Goal: Use online tool/utility: Utilize a website feature to perform a specific function

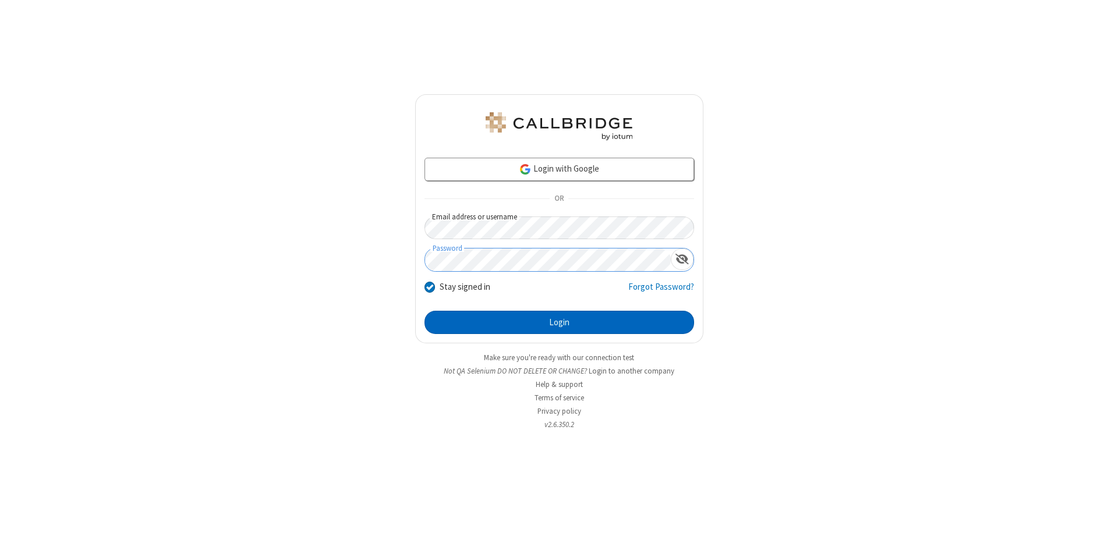
click at [559, 323] on button "Login" at bounding box center [560, 322] width 270 height 23
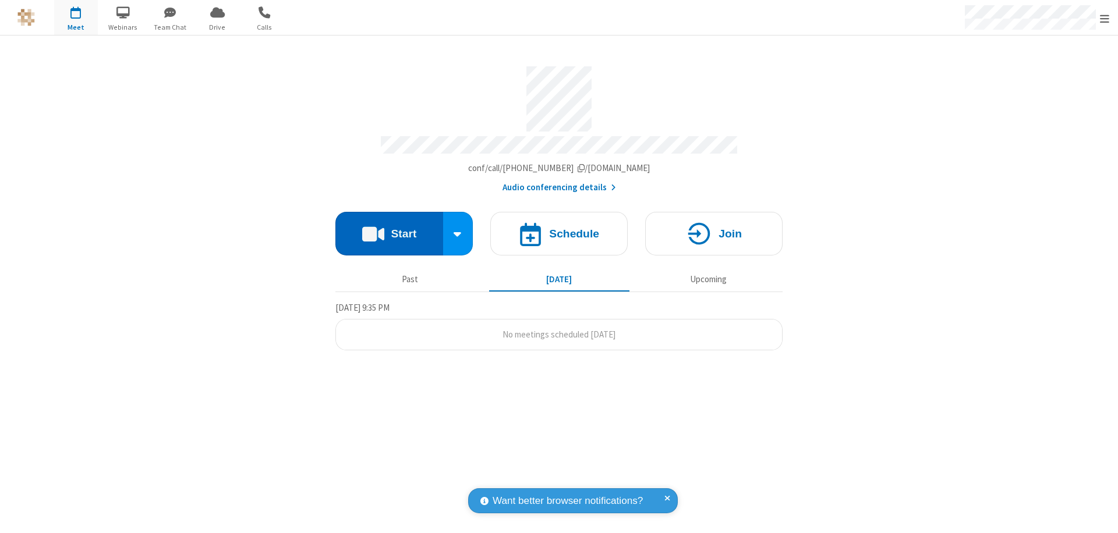
click at [389, 228] on button "Start" at bounding box center [389, 234] width 108 height 44
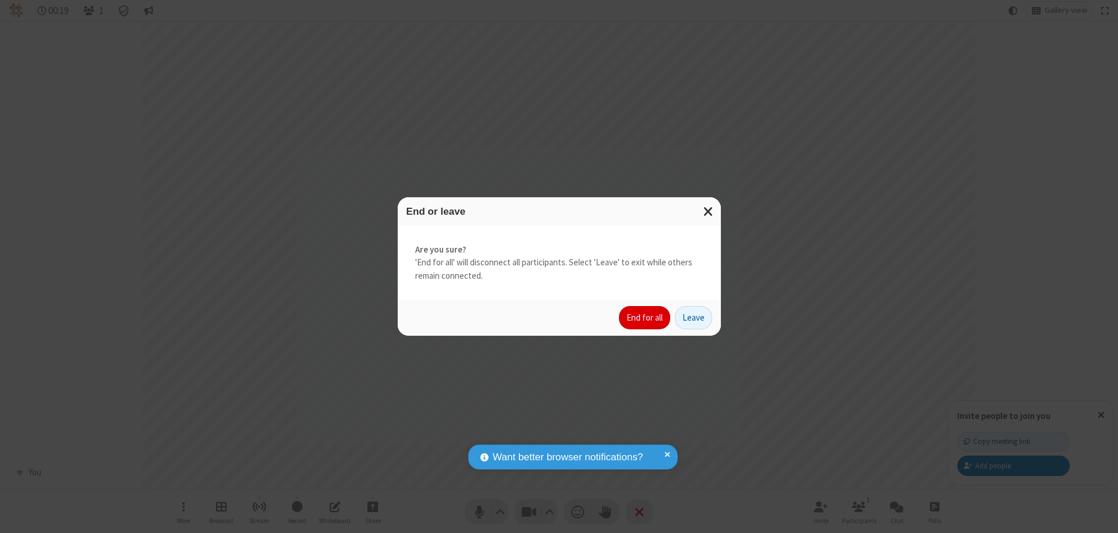
click at [645, 318] on button "End for all" at bounding box center [644, 317] width 51 height 23
